Goal: Task Accomplishment & Management: Manage account settings

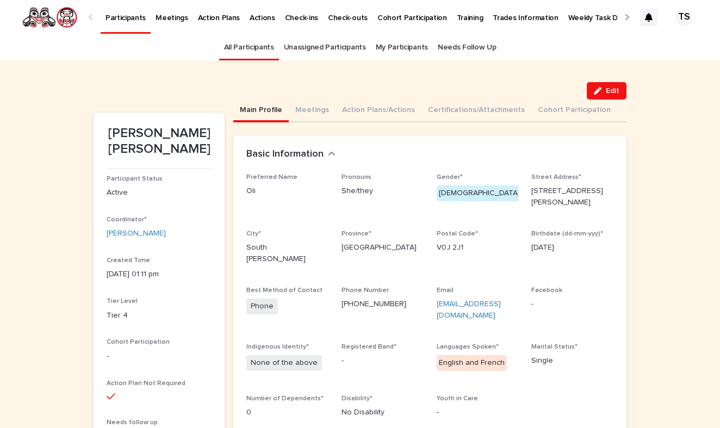
click at [624, 17] on div at bounding box center [626, 17] width 7 height 7
click at [464, 17] on p "Task Completion Dashboard" at bounding box center [498, 11] width 96 height 23
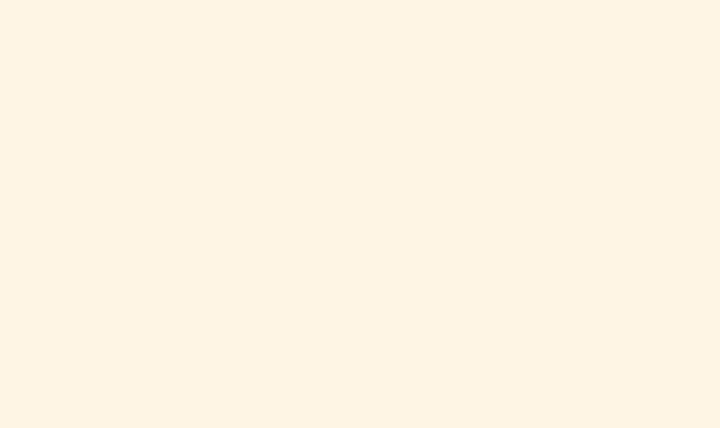
scroll to position [779, 0]
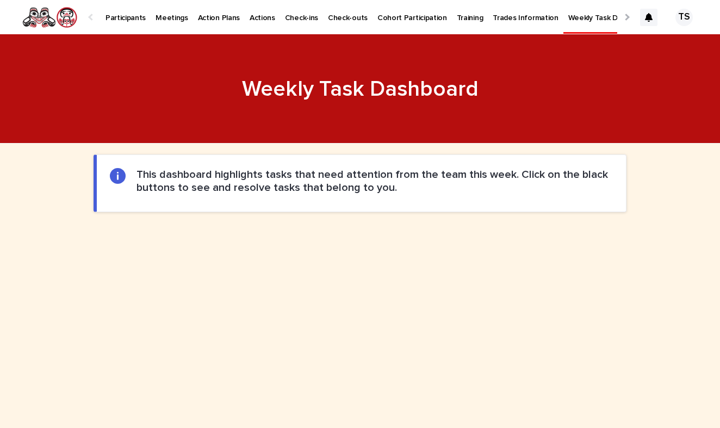
click at [130, 17] on p "Participants" at bounding box center [126, 11] width 40 height 23
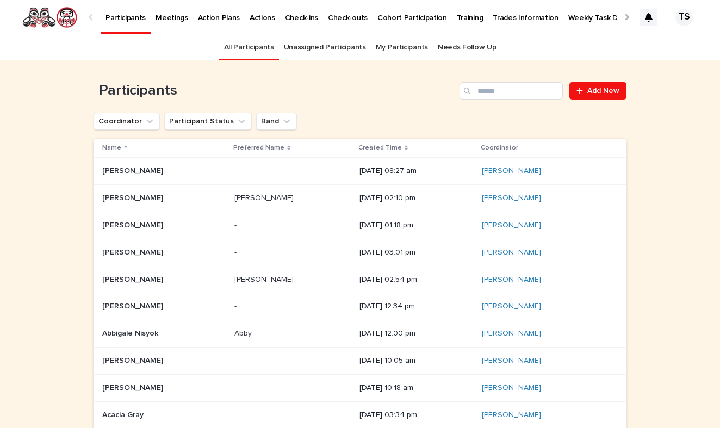
click at [528, 79] on div "Participants Add New" at bounding box center [360, 86] width 533 height 52
click at [534, 97] on input "Search" at bounding box center [511, 90] width 103 height 17
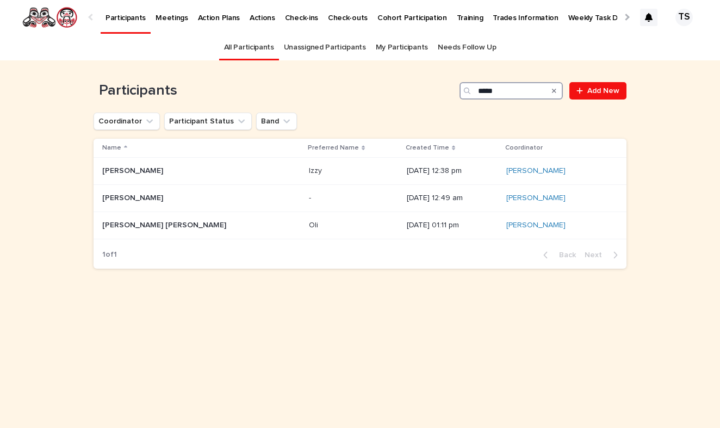
type input "******"
drag, startPoint x: 533, startPoint y: 97, endPoint x: 276, endPoint y: 227, distance: 288.0
click at [305, 227] on td "Oli Oli" at bounding box center [354, 225] width 98 height 27
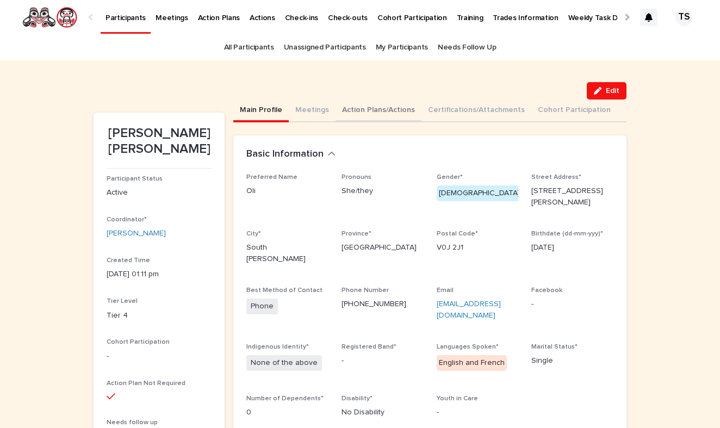
click at [371, 109] on button "Action Plans/Actions" at bounding box center [379, 111] width 86 height 23
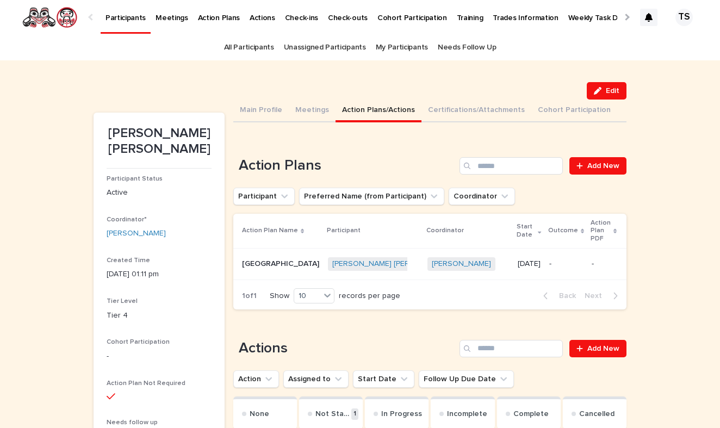
click at [311, 264] on p "Hairdressing Technical School" at bounding box center [281, 262] width 79 height 11
click at [36, 210] on div "**********" at bounding box center [360, 430] width 720 height 741
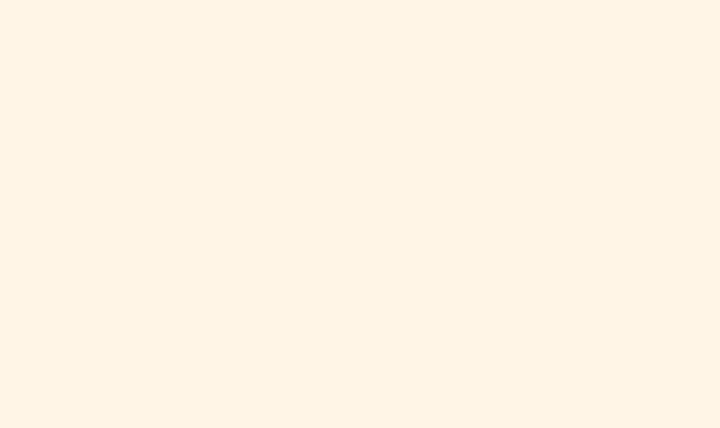
scroll to position [595, 0]
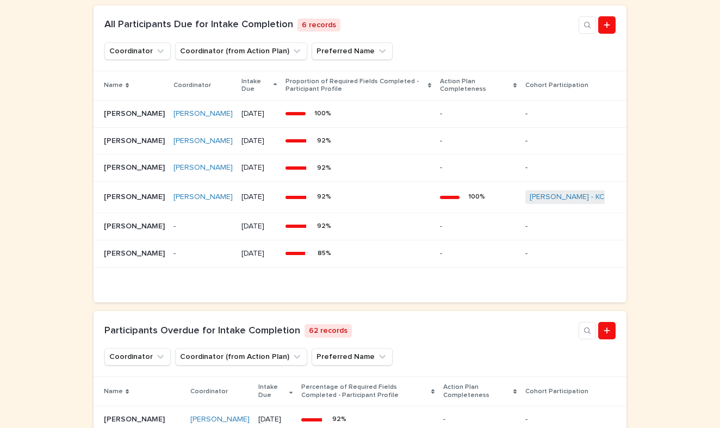
scroll to position [598, 0]
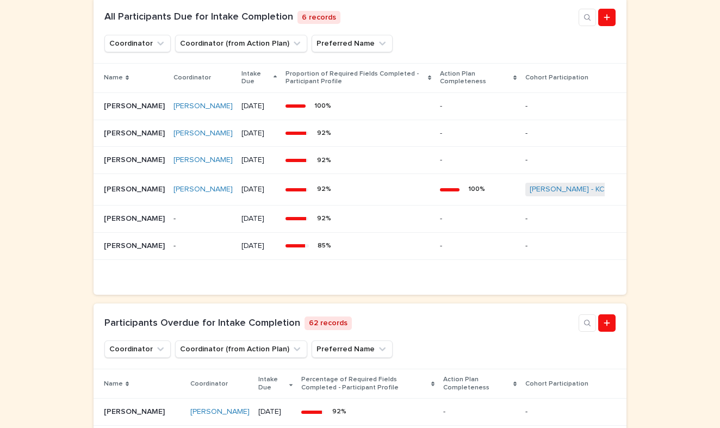
click at [67, 225] on div "Loading... Saving… Loading... Saving… Loading... Saving… Loading... Saving… Loa…" at bounding box center [360, 150] width 720 height 1208
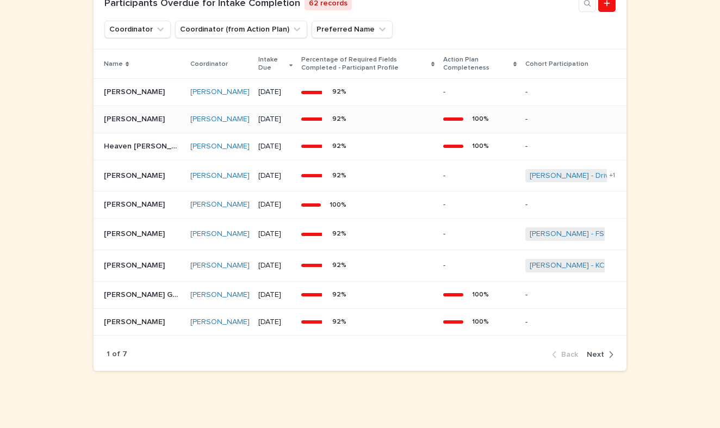
scroll to position [920, 0]
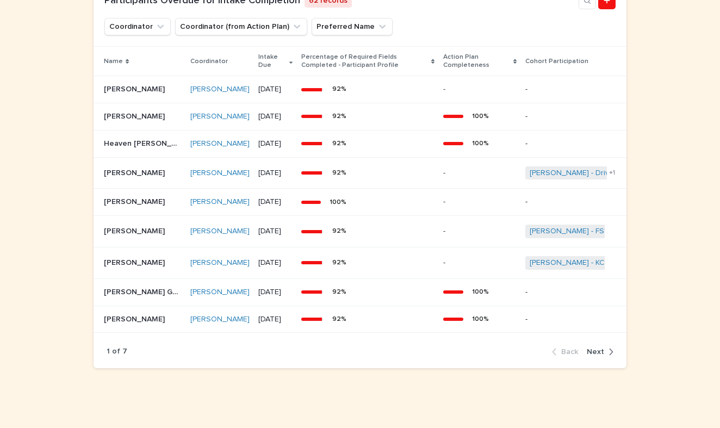
click at [606, 357] on div "button" at bounding box center [608, 352] width 9 height 10
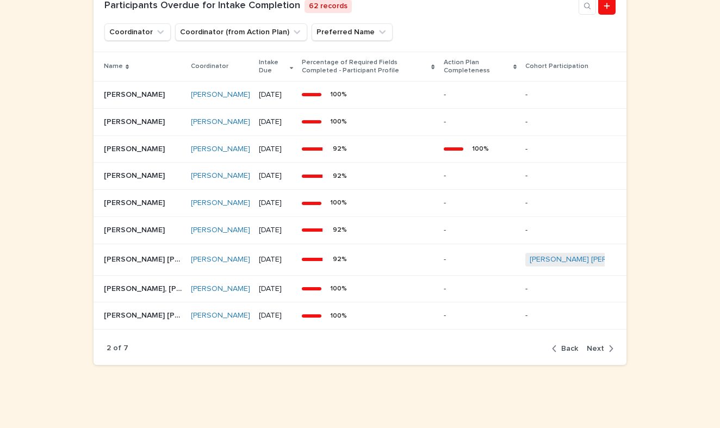
scroll to position [1027, 0]
click at [567, 352] on span "Back" at bounding box center [569, 349] width 17 height 8
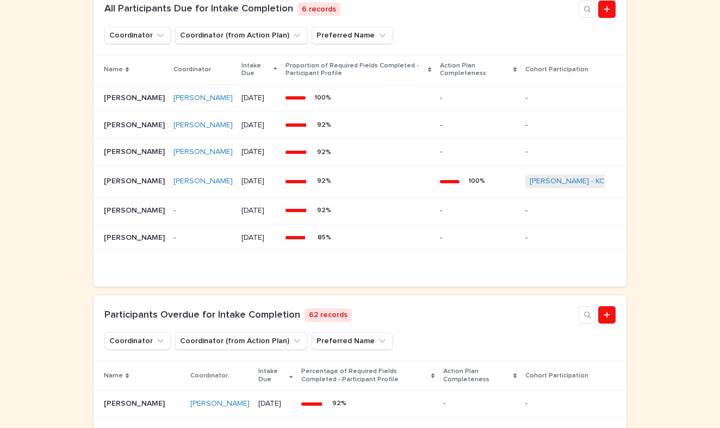
scroll to position [609, 0]
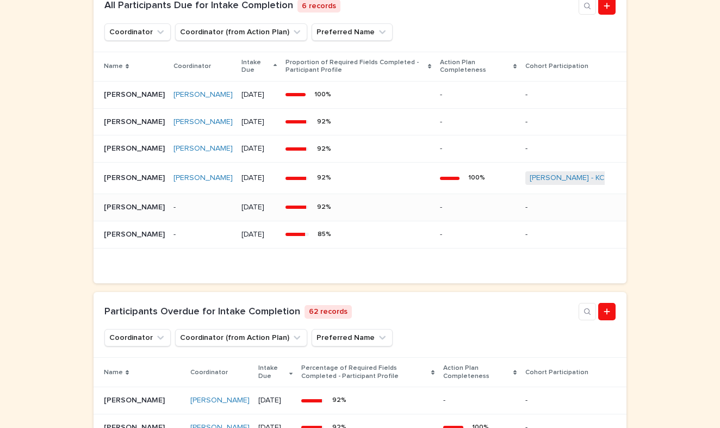
click at [203, 221] on td "-" at bounding box center [203, 207] width 68 height 27
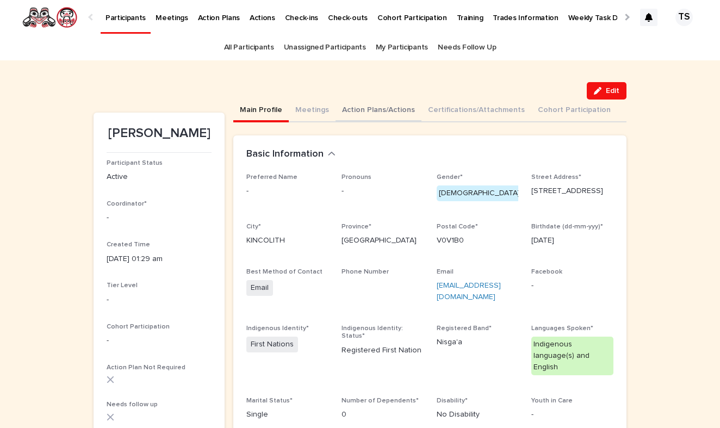
scroll to position [-1, 0]
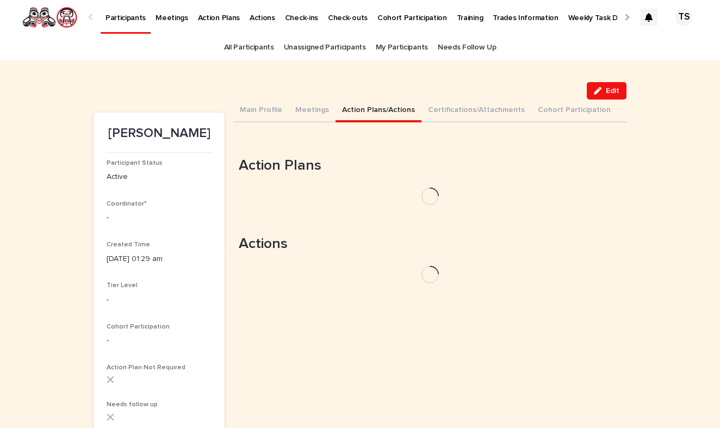
click at [361, 111] on button "Action Plans/Actions" at bounding box center [379, 111] width 86 height 23
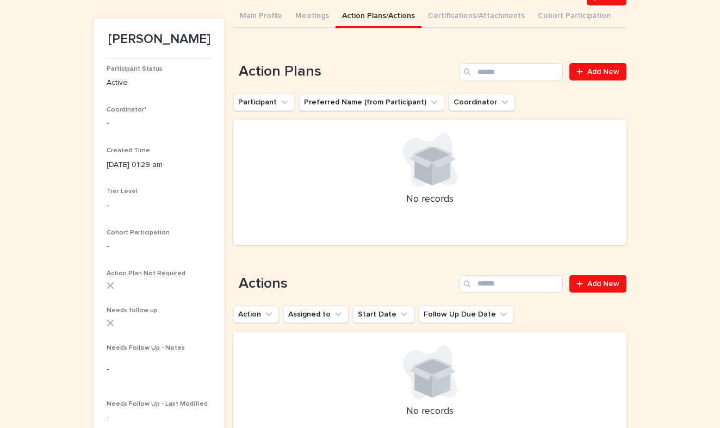
scroll to position [100, 0]
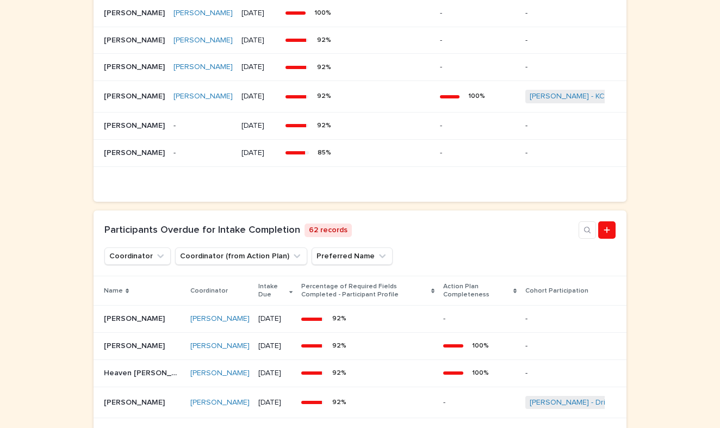
scroll to position [727, 0]
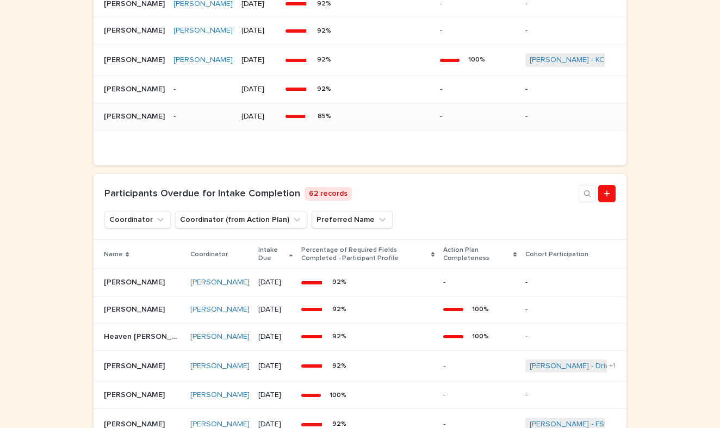
click at [195, 126] on div "-" at bounding box center [202, 117] width 59 height 18
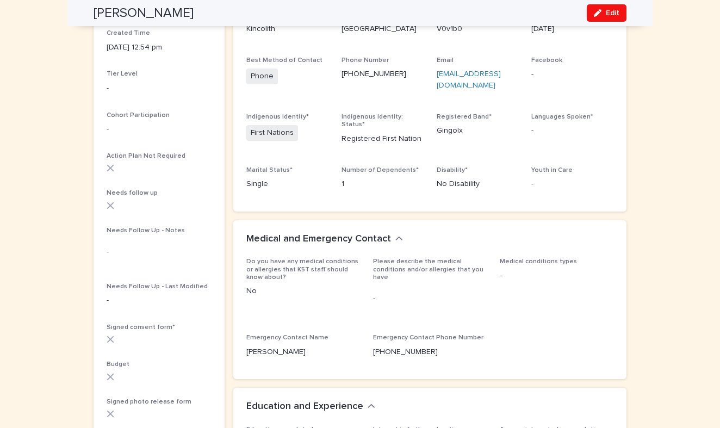
scroll to position [214, 0]
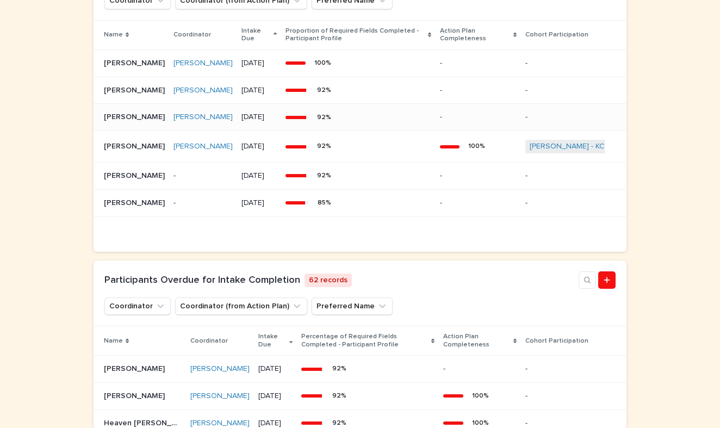
scroll to position [594, 0]
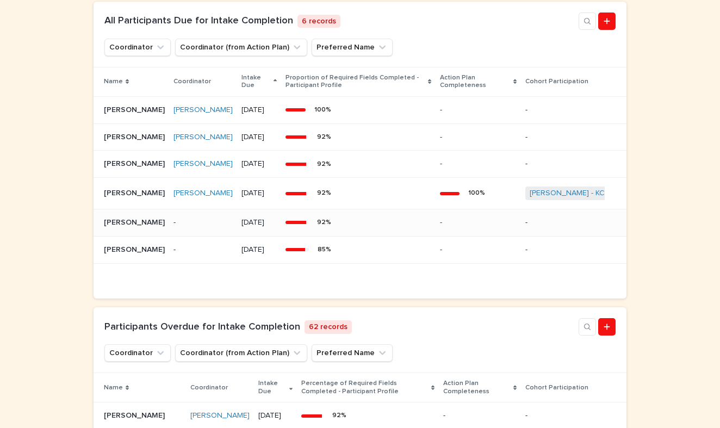
click at [215, 227] on p "-" at bounding box center [202, 222] width 59 height 9
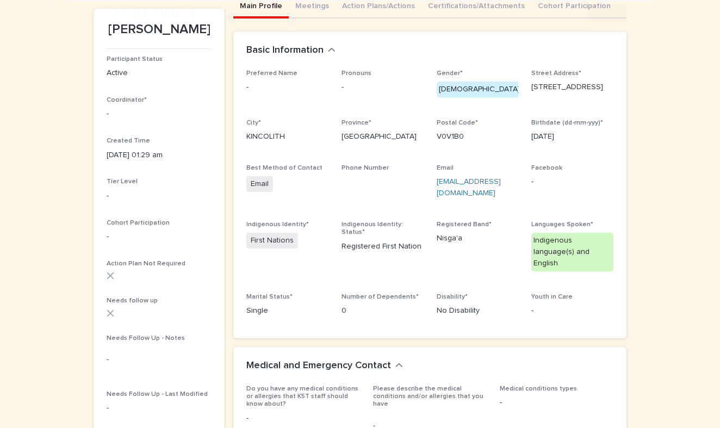
scroll to position [104, 0]
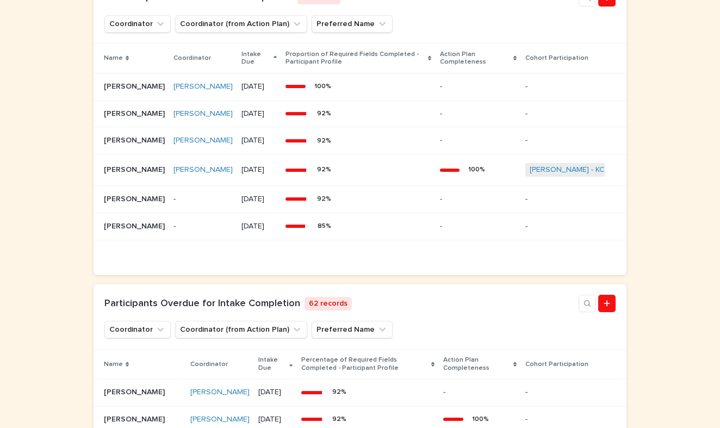
scroll to position [630, 0]
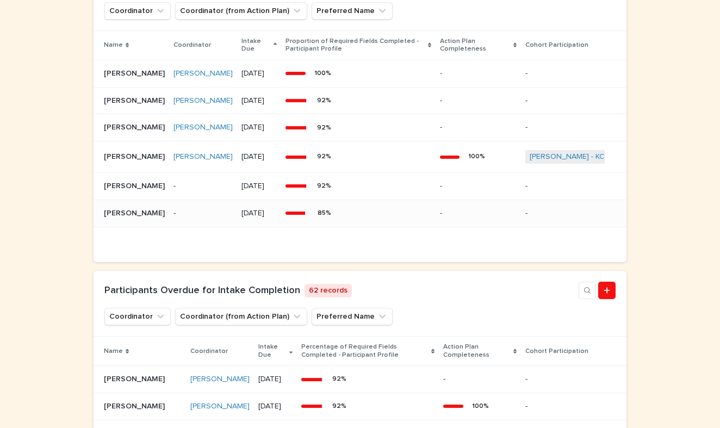
click at [216, 218] on p "-" at bounding box center [202, 213] width 59 height 9
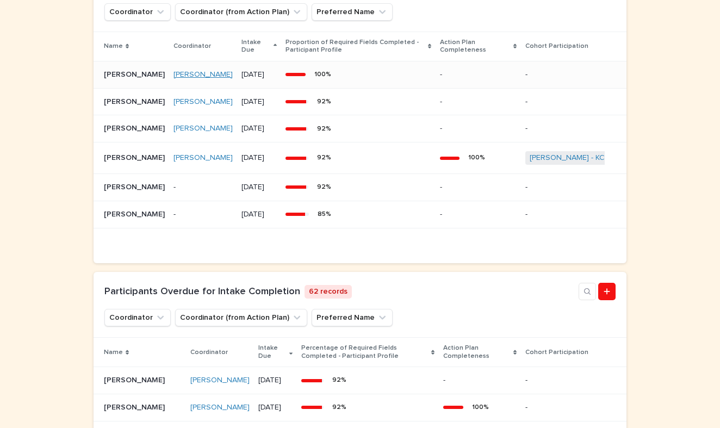
scroll to position [634, 0]
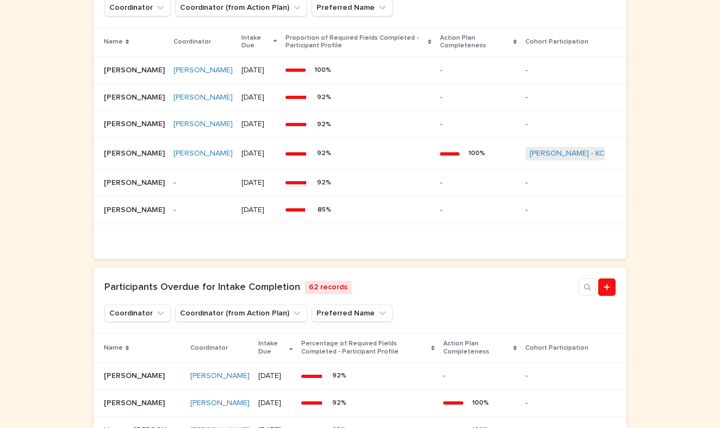
click at [49, 187] on div "Loading... Saving… Loading... Saving… Loading... Saving… Loading... Saving… Loa…" at bounding box center [360, 114] width 720 height 1208
click at [69, 189] on div "Loading... Saving… Loading... Saving… Loading... Saving… Loading... Saving… Loa…" at bounding box center [360, 114] width 720 height 1208
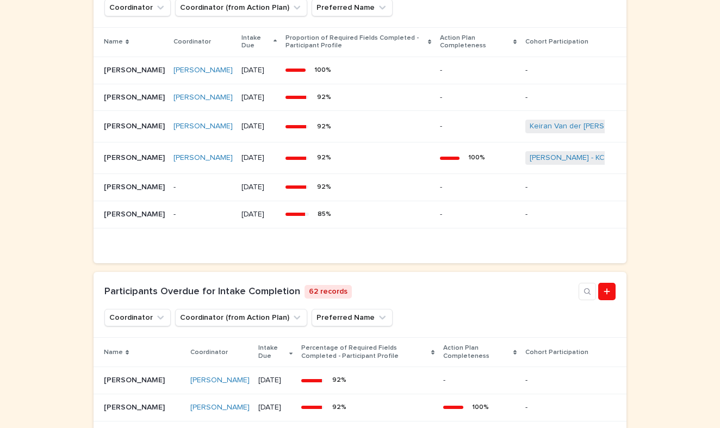
click at [53, 181] on div "Loading... Saving… Loading... Saving… Loading... Saving… Loading... Saving… Loa…" at bounding box center [360, 116] width 720 height 1212
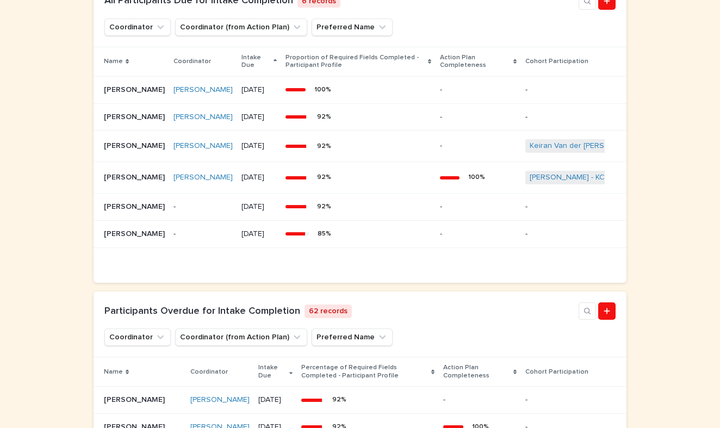
scroll to position [619, 0]
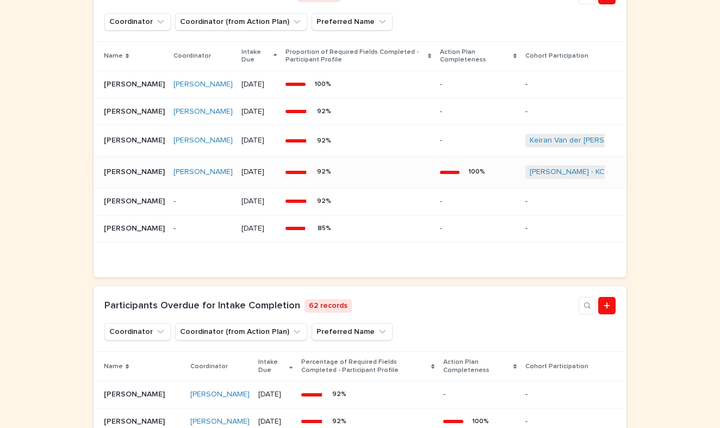
click at [138, 181] on div "Leland Aster Leland Aster" at bounding box center [134, 172] width 61 height 18
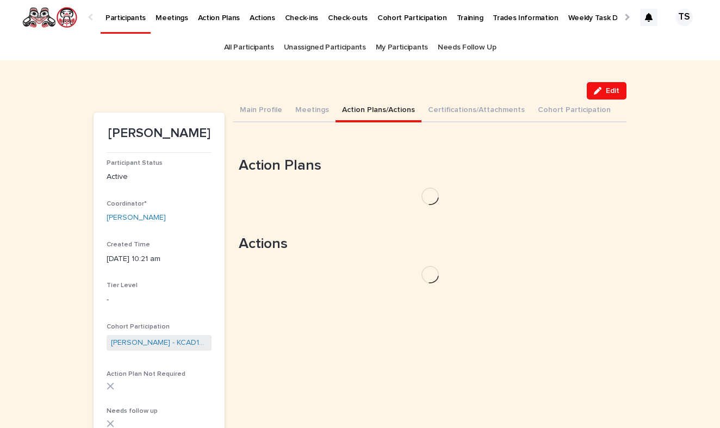
click at [374, 114] on button "Action Plans/Actions" at bounding box center [379, 111] width 86 height 23
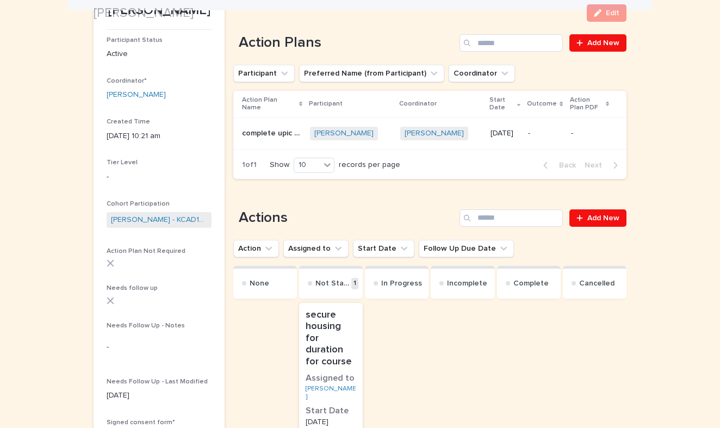
scroll to position [133, 0]
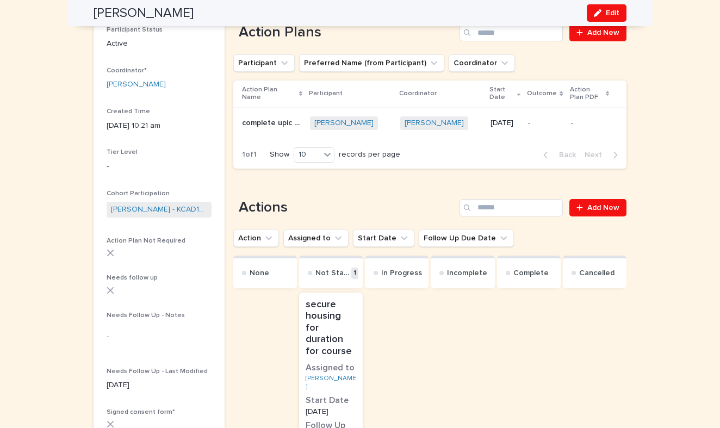
click at [292, 123] on p "complete upic pipefitting" at bounding box center [272, 121] width 61 height 11
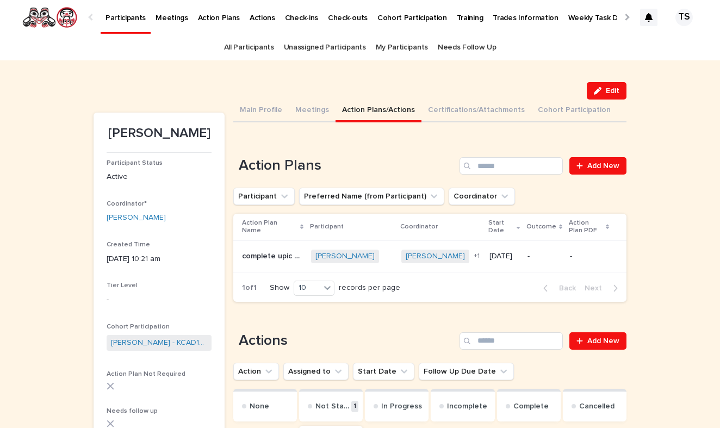
click at [291, 254] on p "complete upic pipefitting" at bounding box center [273, 255] width 63 height 11
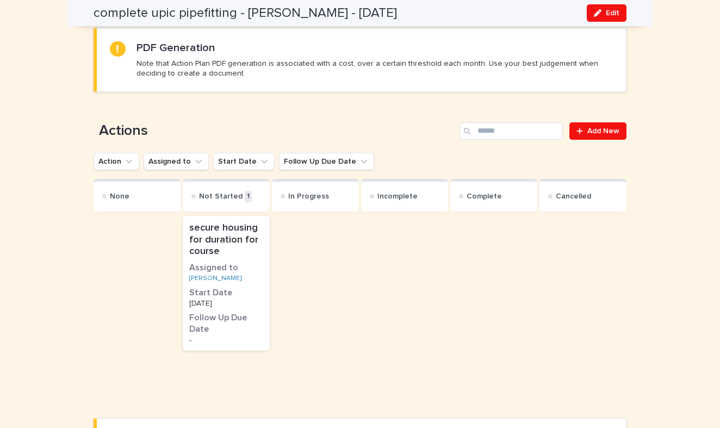
scroll to position [506, 0]
click at [243, 223] on p "secure housing for duration for course" at bounding box center [226, 240] width 74 height 35
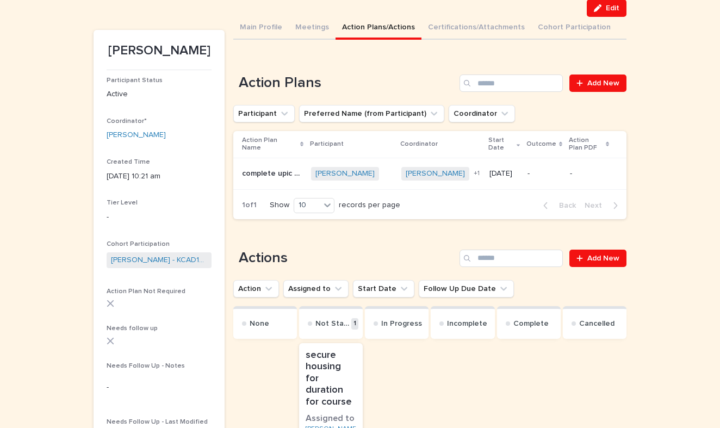
scroll to position [82, 0]
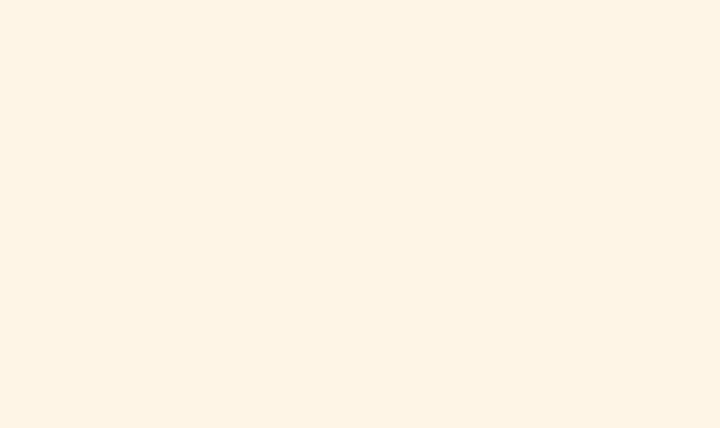
scroll to position [458, 0]
click at [59, 106] on div "Loading... Saving… Loading... Saving… Loading... Saving… Loading... Saving… Loa…" at bounding box center [360, 240] width 720 height 1110
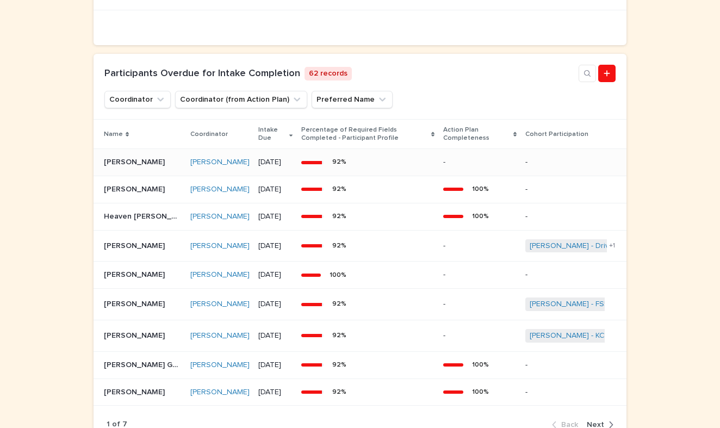
scroll to position [862, 0]
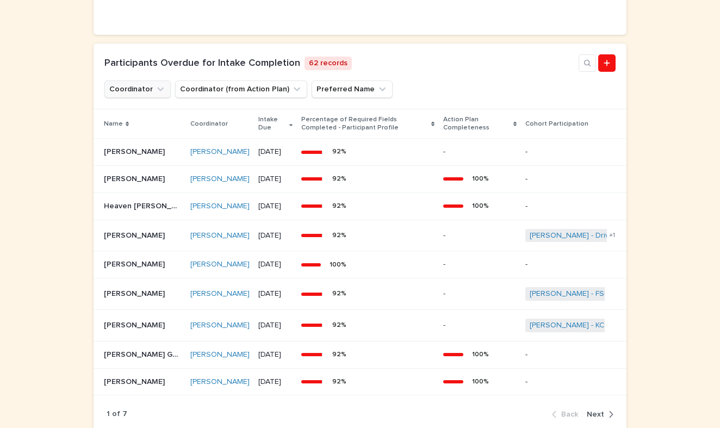
click at [131, 98] on button "Coordinator" at bounding box center [137, 88] width 66 height 17
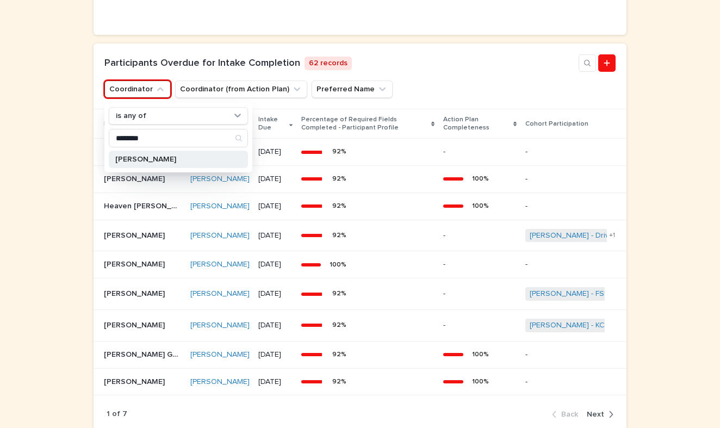
type input "********"
click at [170, 168] on div "[PERSON_NAME]" at bounding box center [178, 159] width 139 height 17
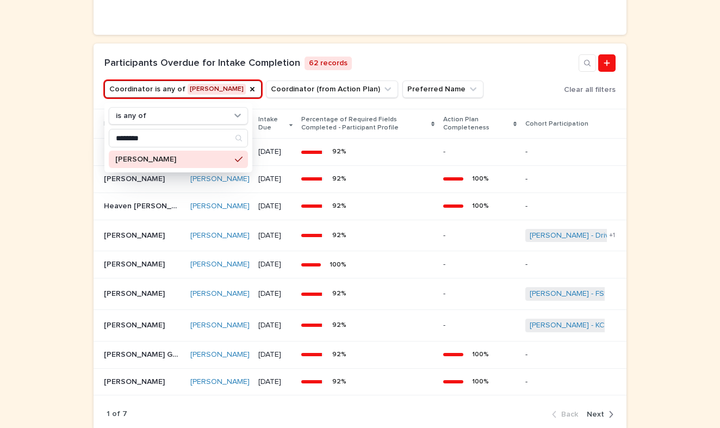
scroll to position [809, 0]
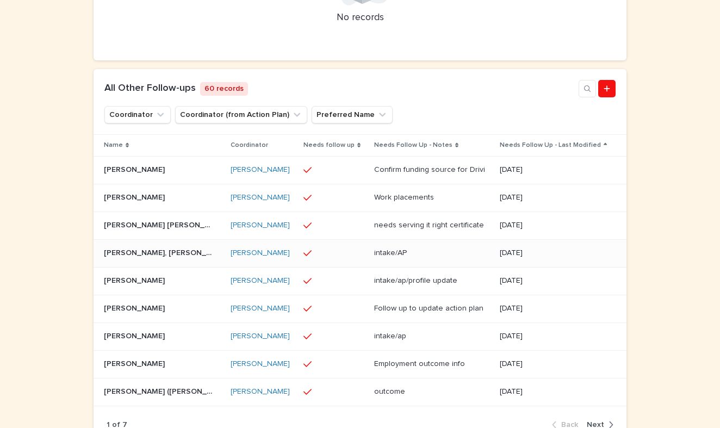
scroll to position [529, 0]
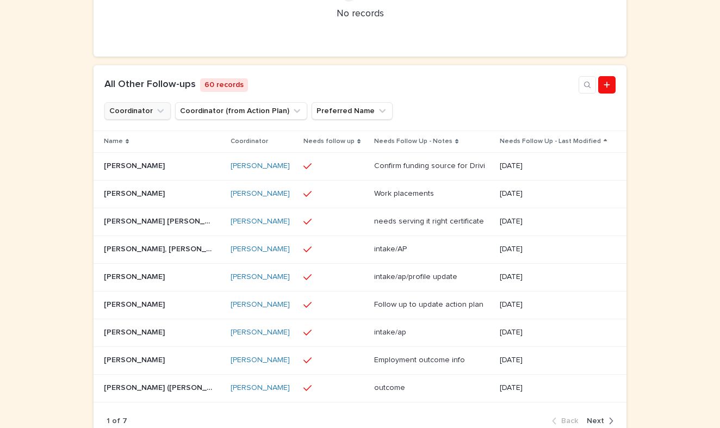
click at [130, 119] on button "Coordinator" at bounding box center [137, 110] width 66 height 17
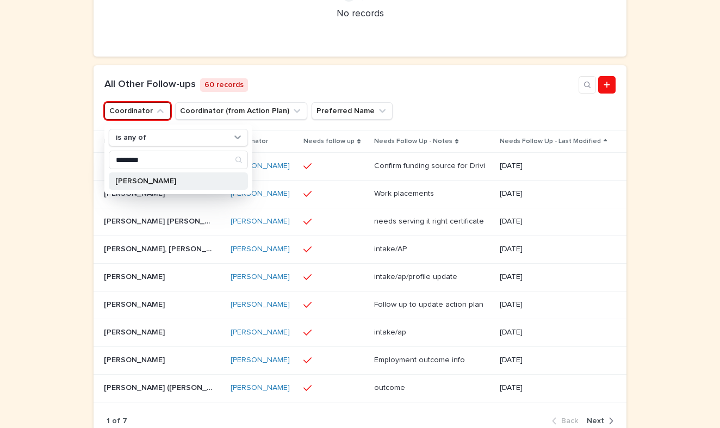
type input "********"
click at [164, 190] on div "[PERSON_NAME]" at bounding box center [178, 180] width 139 height 17
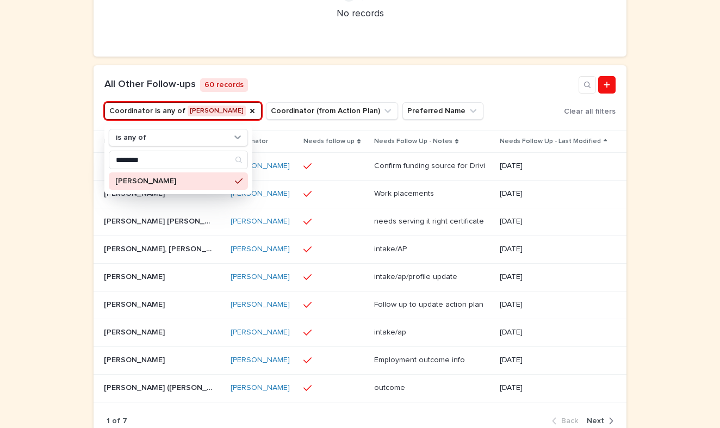
click at [33, 284] on div "Loading... Saving… Loading... Saving… Loading... Saving… Loading... Saving… Loa…" at bounding box center [360, 57] width 720 height 885
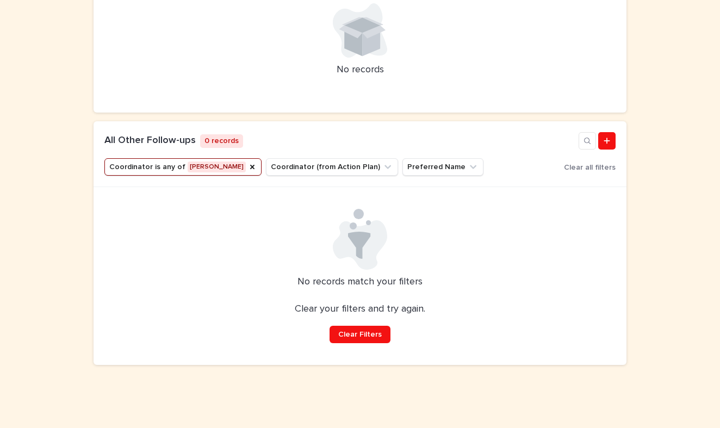
scroll to position [479, 0]
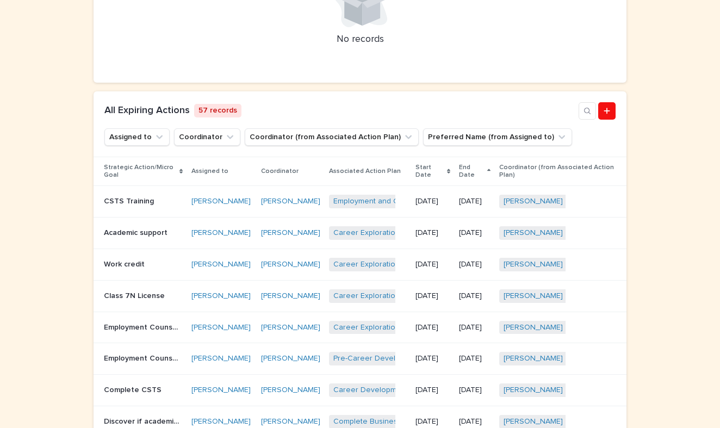
scroll to position [472, 0]
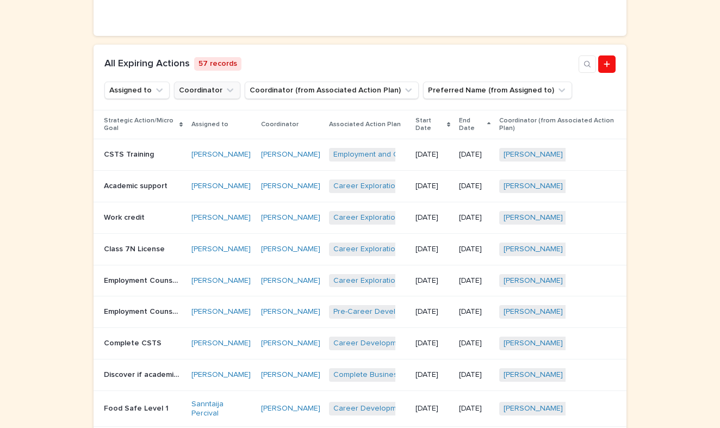
click at [214, 92] on button "Coordinator" at bounding box center [207, 90] width 66 height 17
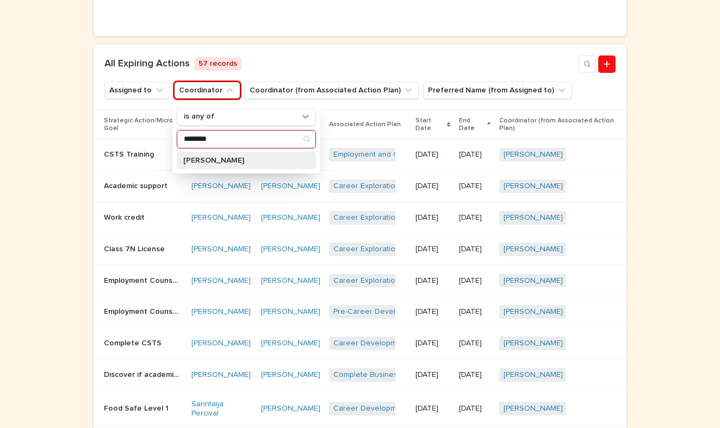
type input "********"
click at [243, 157] on p "[PERSON_NAME]" at bounding box center [240, 161] width 115 height 8
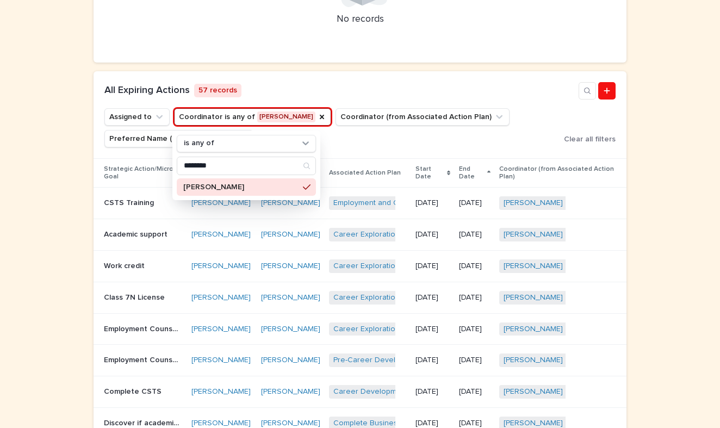
click at [46, 312] on div "Loading... Saving… Loading... Saving… Loading... Saving… Loading... Saving… Loa…" at bounding box center [360, 136] width 720 height 876
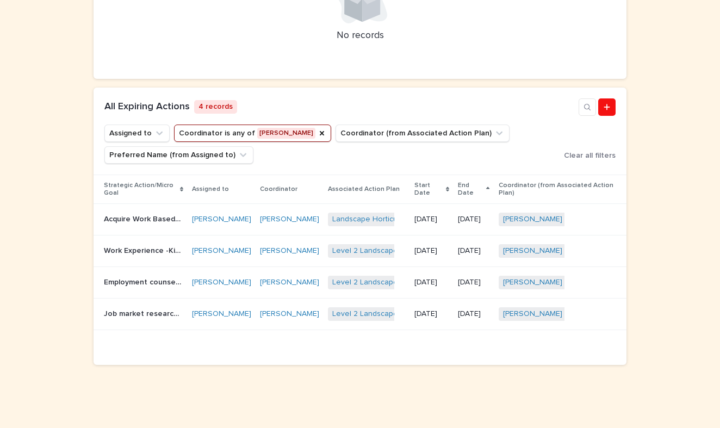
scroll to position [445, 0]
